Goal: Task Accomplishment & Management: Manage account settings

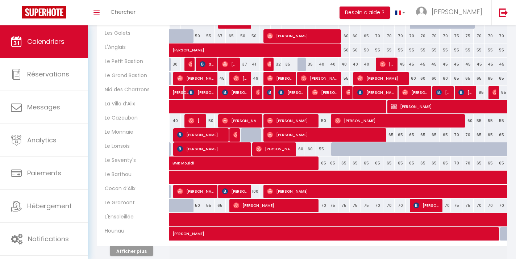
scroll to position [194, 0]
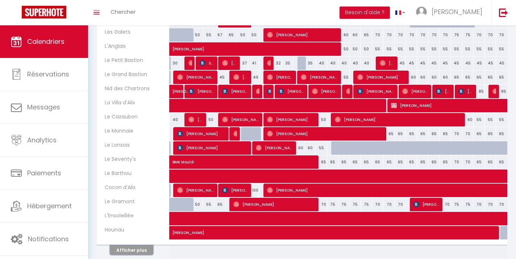
click at [142, 252] on button "Afficher plus" at bounding box center [131, 250] width 43 height 10
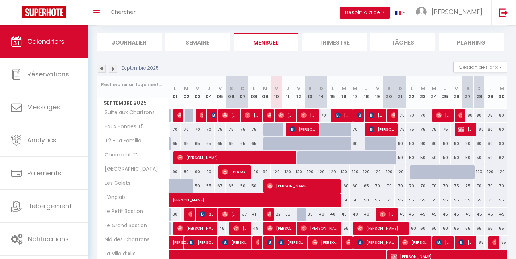
scroll to position [41, 0]
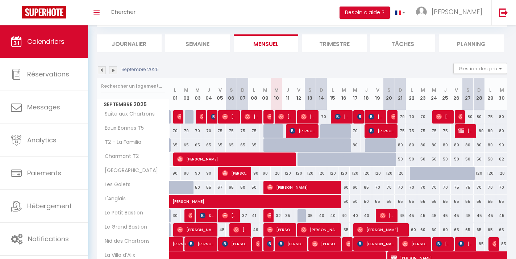
click at [114, 71] on img at bounding box center [113, 70] width 8 height 8
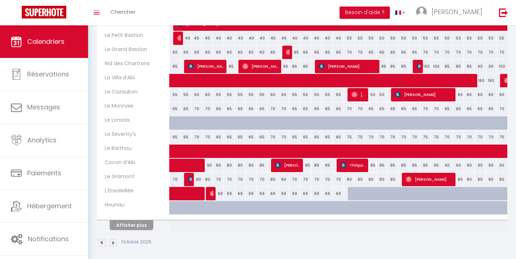
scroll to position [223, 0]
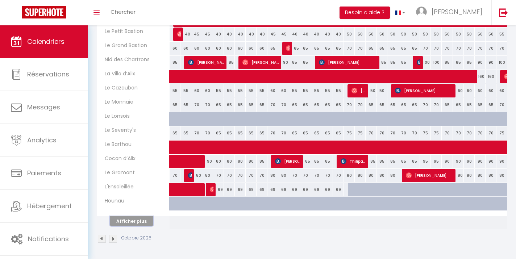
click at [141, 225] on button "Afficher plus" at bounding box center [131, 221] width 43 height 10
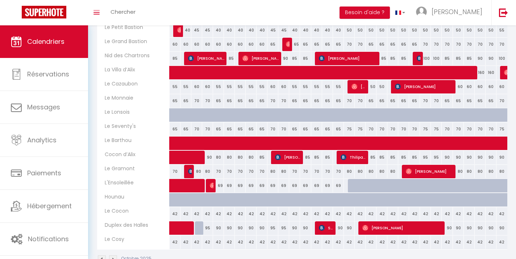
scroll to position [230, 0]
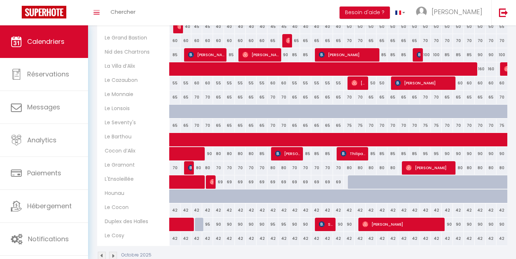
click at [218, 225] on div "90" at bounding box center [218, 224] width 11 height 13
type input "90"
type input "Dim 05 Octobre 2025"
type input "Lun 06 Octobre 2025"
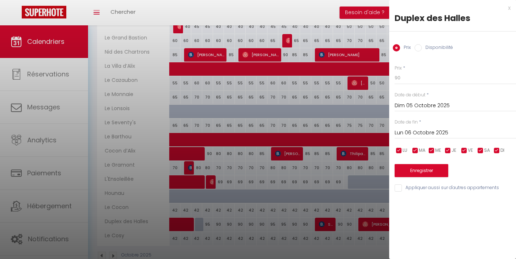
click at [429, 104] on input "Dim 05 Octobre 2025" at bounding box center [455, 105] width 121 height 9
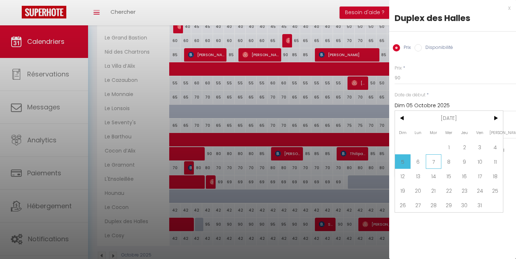
click at [432, 163] on span "7" at bounding box center [434, 161] width 16 height 14
type input "[DATE] Octobre 2025"
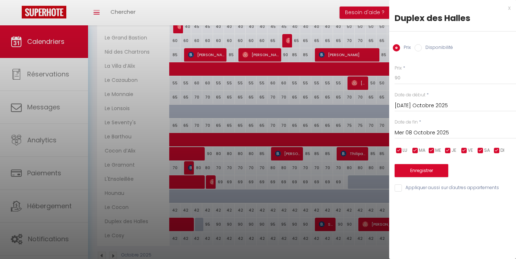
click at [423, 132] on input "Mer 08 Octobre 2025" at bounding box center [455, 132] width 121 height 9
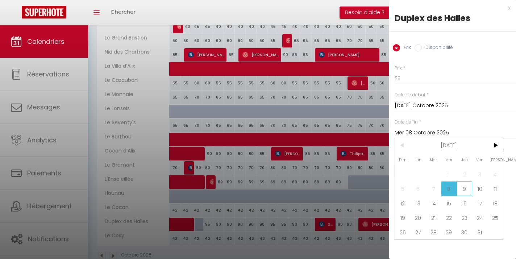
click at [464, 189] on span "9" at bounding box center [465, 189] width 16 height 14
type input "Jeu 09 Octobre 2025"
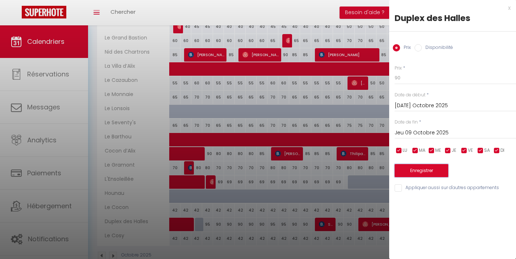
click at [421, 170] on button "Enregistrer" at bounding box center [422, 170] width 54 height 13
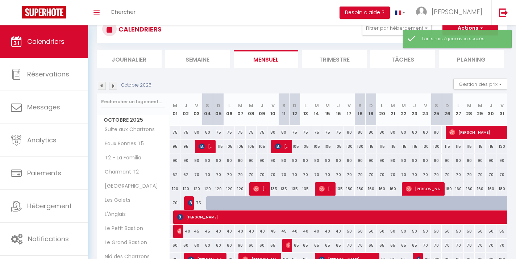
scroll to position [223, 0]
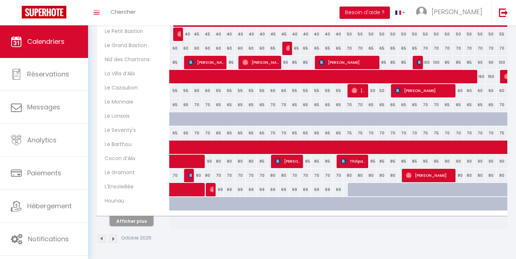
click at [125, 222] on button "Afficher plus" at bounding box center [131, 221] width 43 height 10
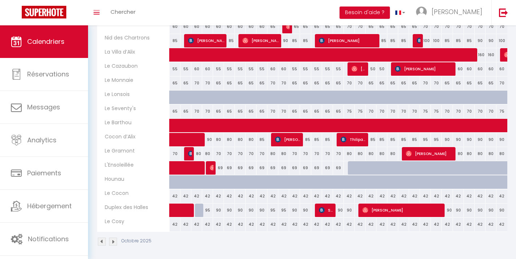
scroll to position [247, 0]
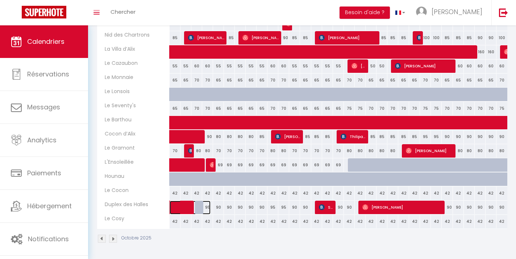
click at [208, 208] on span at bounding box center [193, 208] width 33 height 14
select select "OK"
select select "KO"
select select "0"
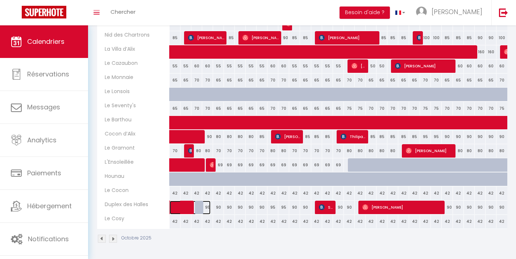
select select "1"
select select
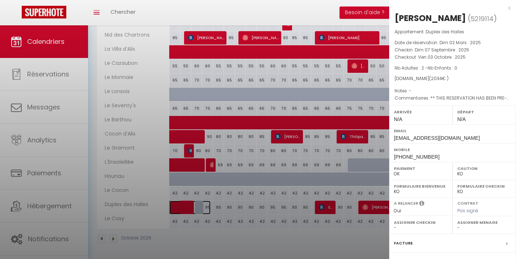
select select "41648"
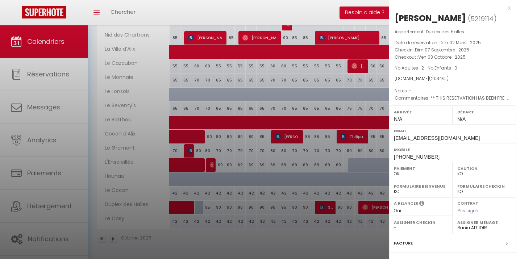
click at [236, 208] on div at bounding box center [258, 129] width 516 height 259
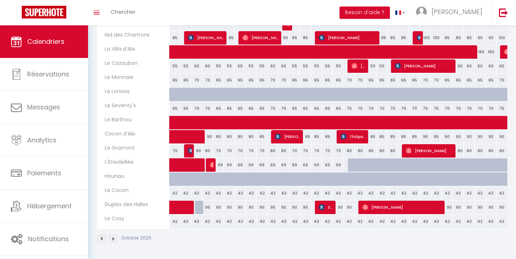
click at [217, 207] on div "90" at bounding box center [218, 207] width 11 height 13
type input "90"
type input "Dim 05 Octobre 2025"
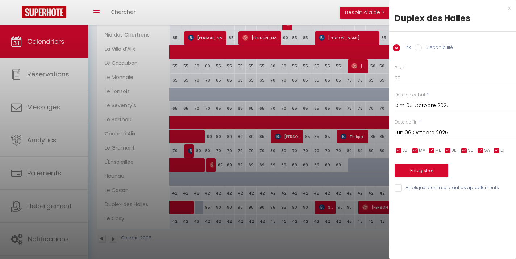
click at [433, 135] on input "Lun 06 Octobre 2025" at bounding box center [455, 132] width 121 height 9
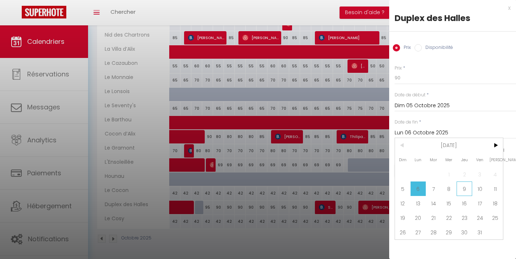
click at [458, 188] on span "9" at bounding box center [465, 189] width 16 height 14
type input "Jeu 09 Octobre 2025"
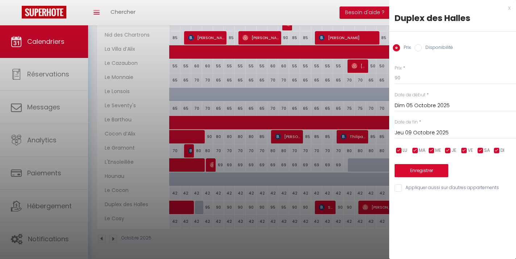
click at [427, 49] on label "Disponibilité" at bounding box center [437, 48] width 31 height 8
click at [422, 49] on input "Disponibilité" at bounding box center [418, 47] width 7 height 7
radio input "true"
radio input "false"
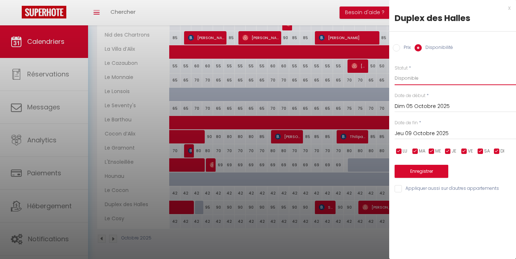
click at [415, 78] on select "Disponible Indisponible" at bounding box center [455, 78] width 121 height 14
select select "0"
click at [420, 175] on button "Enregistrer" at bounding box center [422, 171] width 54 height 13
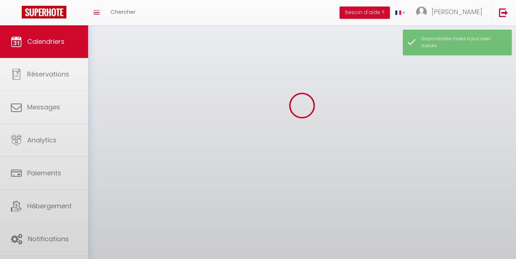
scroll to position [223, 0]
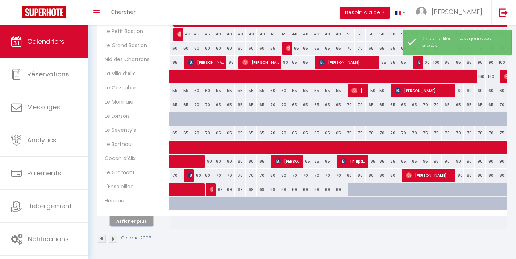
click at [137, 224] on button "Afficher plus" at bounding box center [131, 221] width 43 height 10
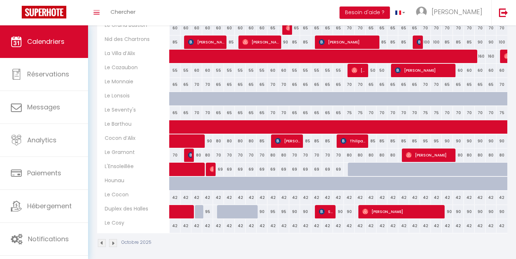
scroll to position [242, 0]
